Goal: Task Accomplishment & Management: Use online tool/utility

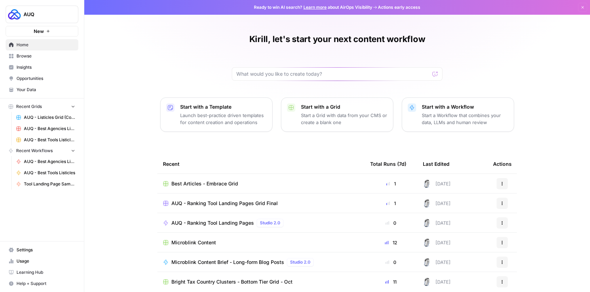
click at [206, 218] on td "AUQ - Ranking Tool Landing Pages Studio 2.0" at bounding box center [260, 222] width 207 height 19
click at [205, 222] on span "AUQ - Ranking Tool Landing Pages" at bounding box center [212, 223] width 83 height 7
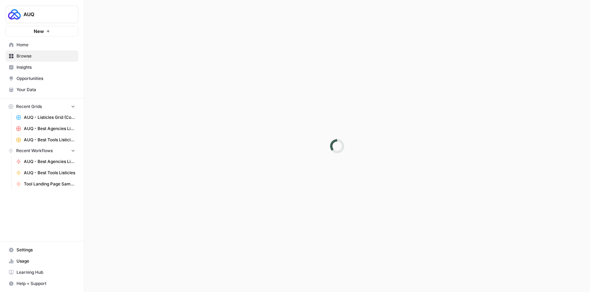
click at [205, 222] on div at bounding box center [337, 146] width 506 height 292
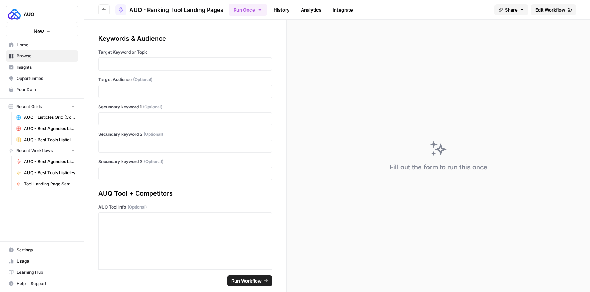
click at [107, 6] on button "Go back" at bounding box center [103, 9] width 11 height 11
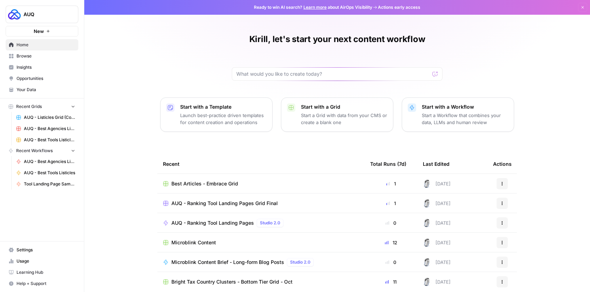
click at [234, 218] on td "AUQ - Ranking Tool Landing Pages Studio 2.0" at bounding box center [260, 222] width 207 height 19
click at [219, 220] on span "AUQ - Ranking Tool Landing Pages" at bounding box center [212, 223] width 83 height 7
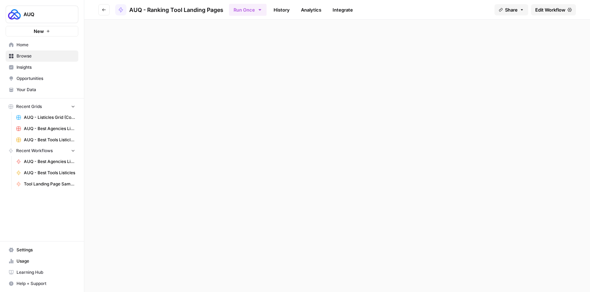
click at [219, 220] on section at bounding box center [337, 156] width 506 height 273
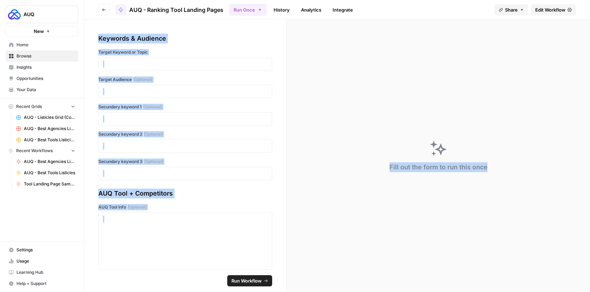
click at [269, 53] on div "Keywords & Audience Target Keyword or Topic Target Audience (Optional) Secundar…" at bounding box center [185, 145] width 202 height 250
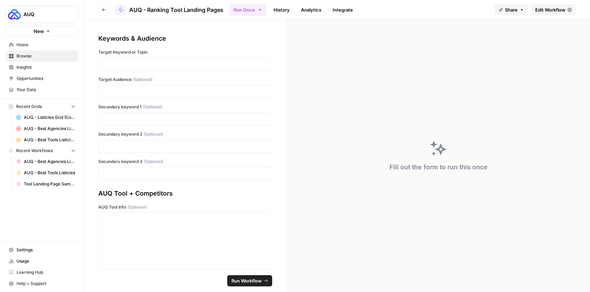
click at [106, 3] on header "Go back AUQ - Ranking Tool Landing Pages Run Once History Analytics Integrate S…" at bounding box center [337, 10] width 506 height 20
click at [103, 9] on icon "button" at bounding box center [104, 9] width 4 height 3
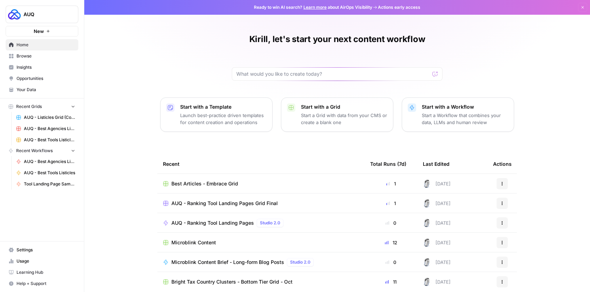
click at [500, 224] on icon "button" at bounding box center [502, 223] width 4 height 4
click at [532, 157] on span "Edit in Studio" at bounding box center [536, 155] width 56 height 7
